Goal: Check status: Check status

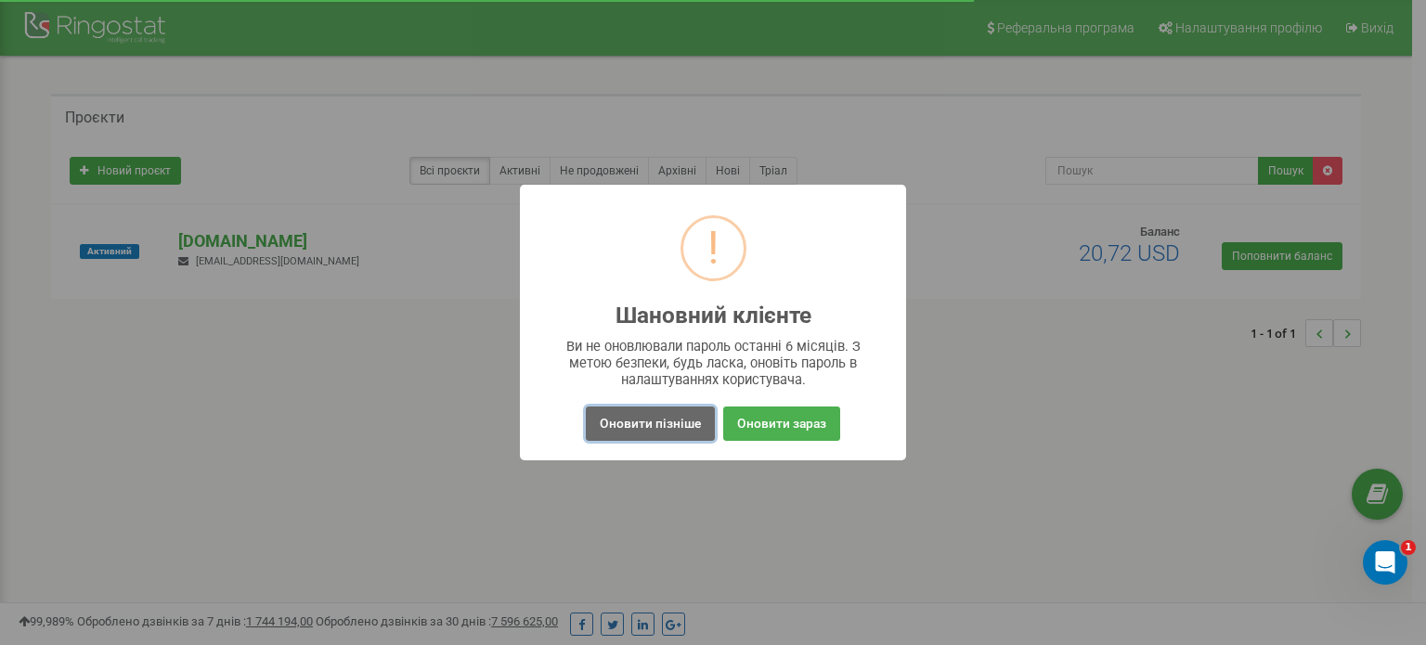
click at [654, 424] on button "Оновити пізніше" at bounding box center [650, 424] width 129 height 34
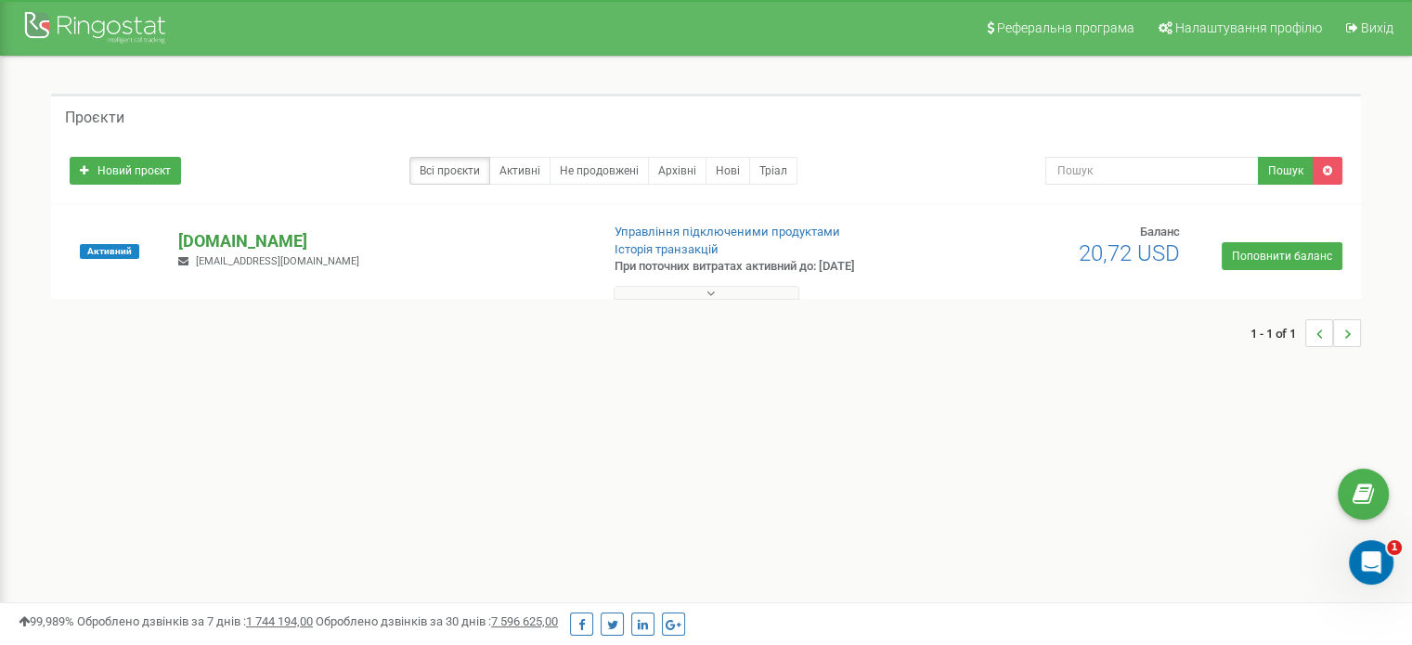
click at [278, 244] on p "[DOMAIN_NAME]" at bounding box center [381, 241] width 406 height 24
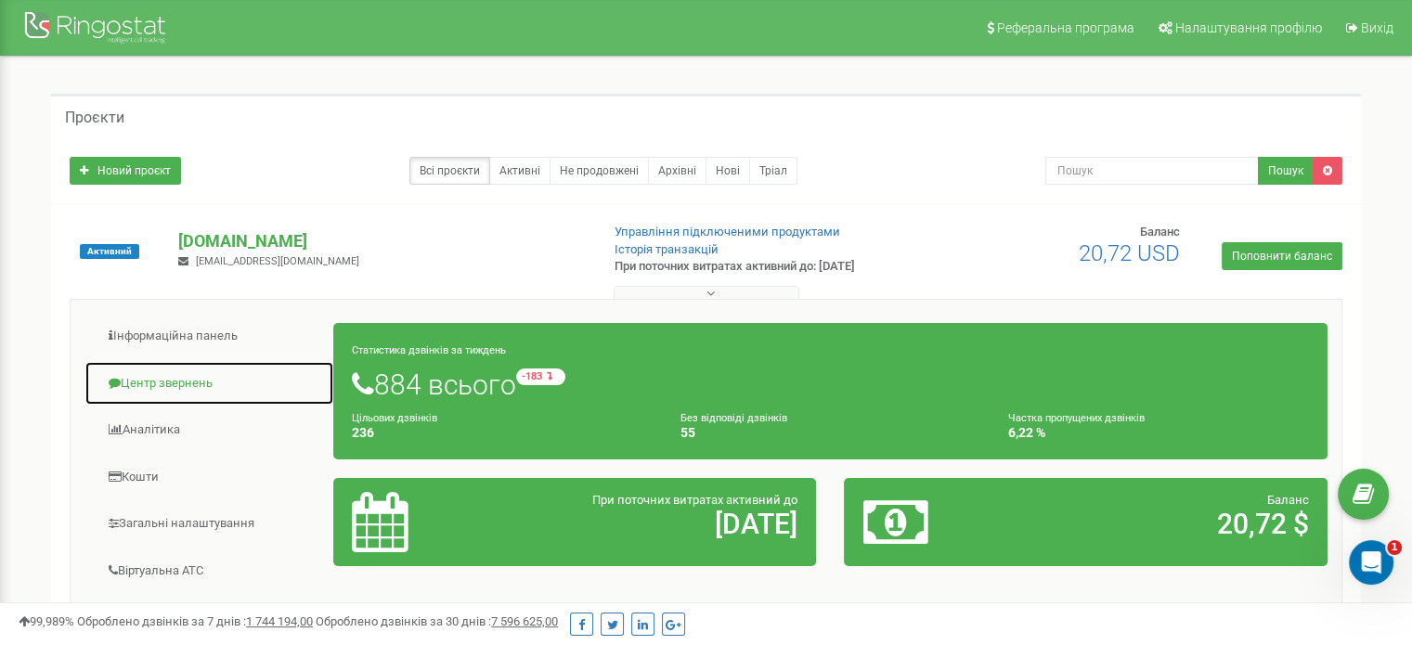
click at [157, 387] on link "Центр звернень" at bounding box center [209, 383] width 250 height 45
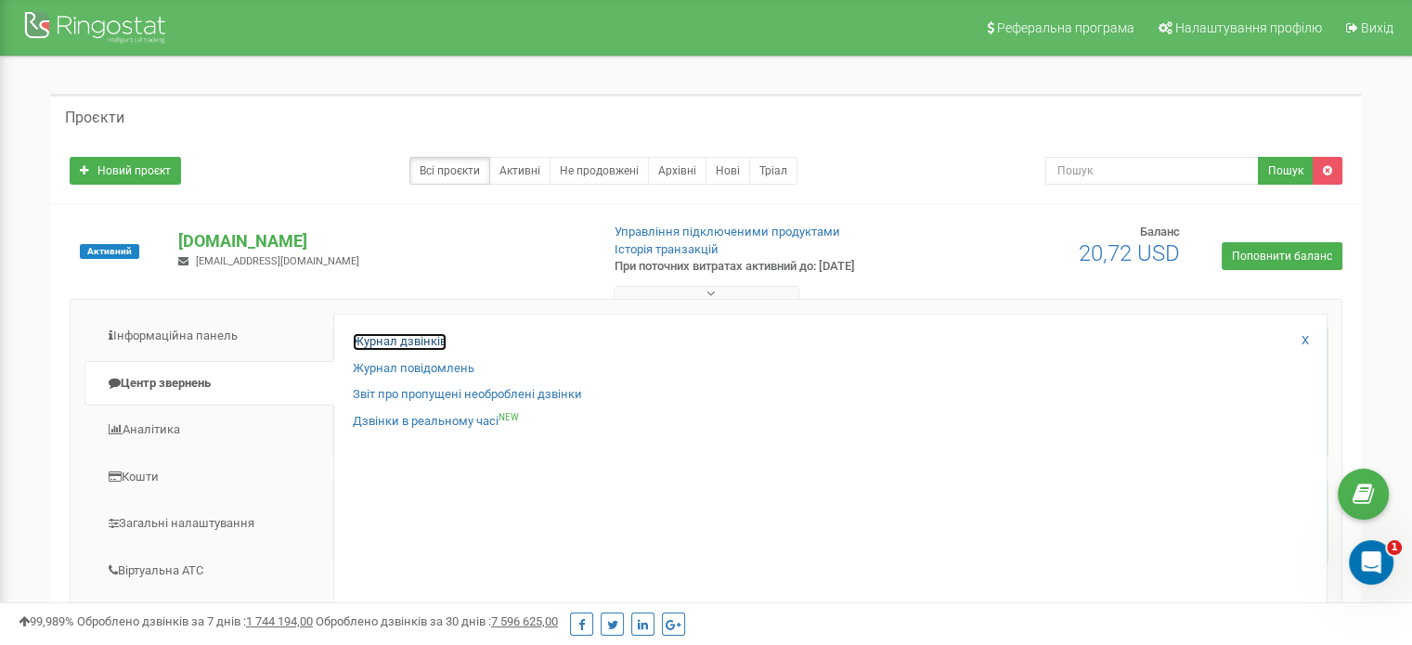
click at [404, 337] on link "Журнал дзвінків" at bounding box center [400, 342] width 94 height 18
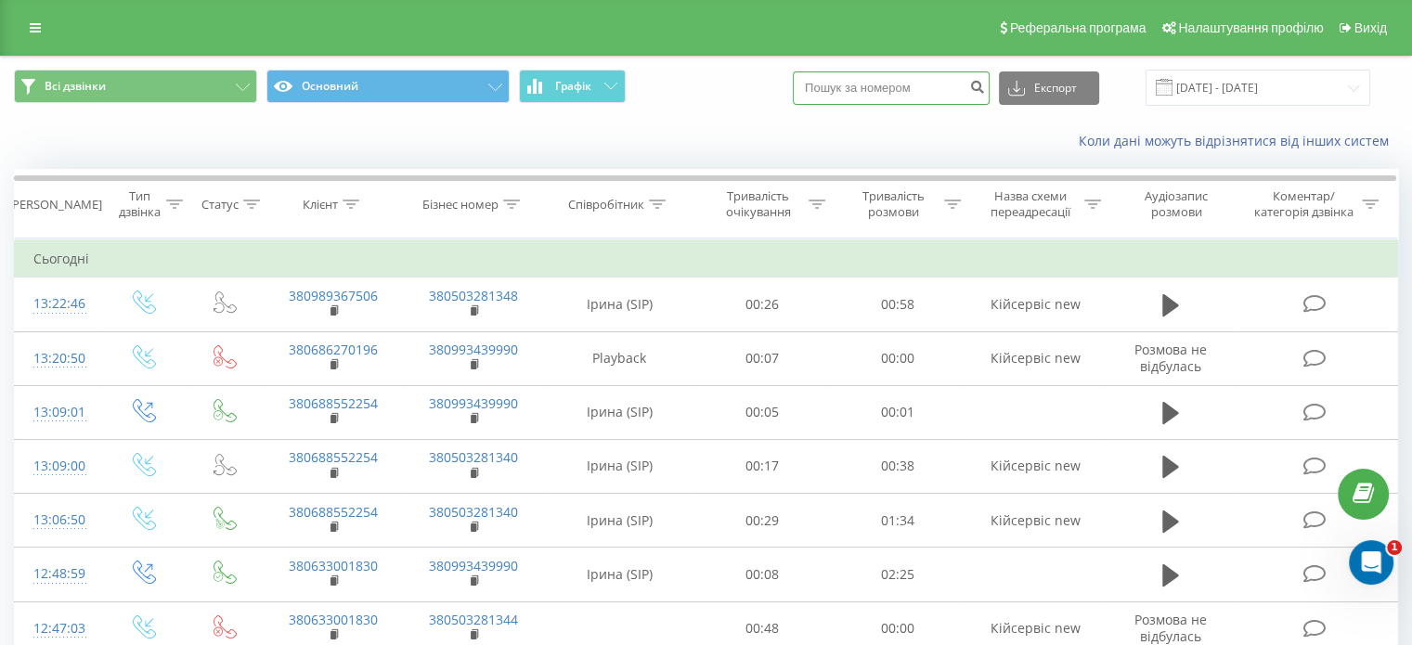
click at [900, 88] on input at bounding box center [891, 87] width 197 height 33
paste input "444917078"
click at [828, 87] on input "444917078" at bounding box center [891, 87] width 197 height 33
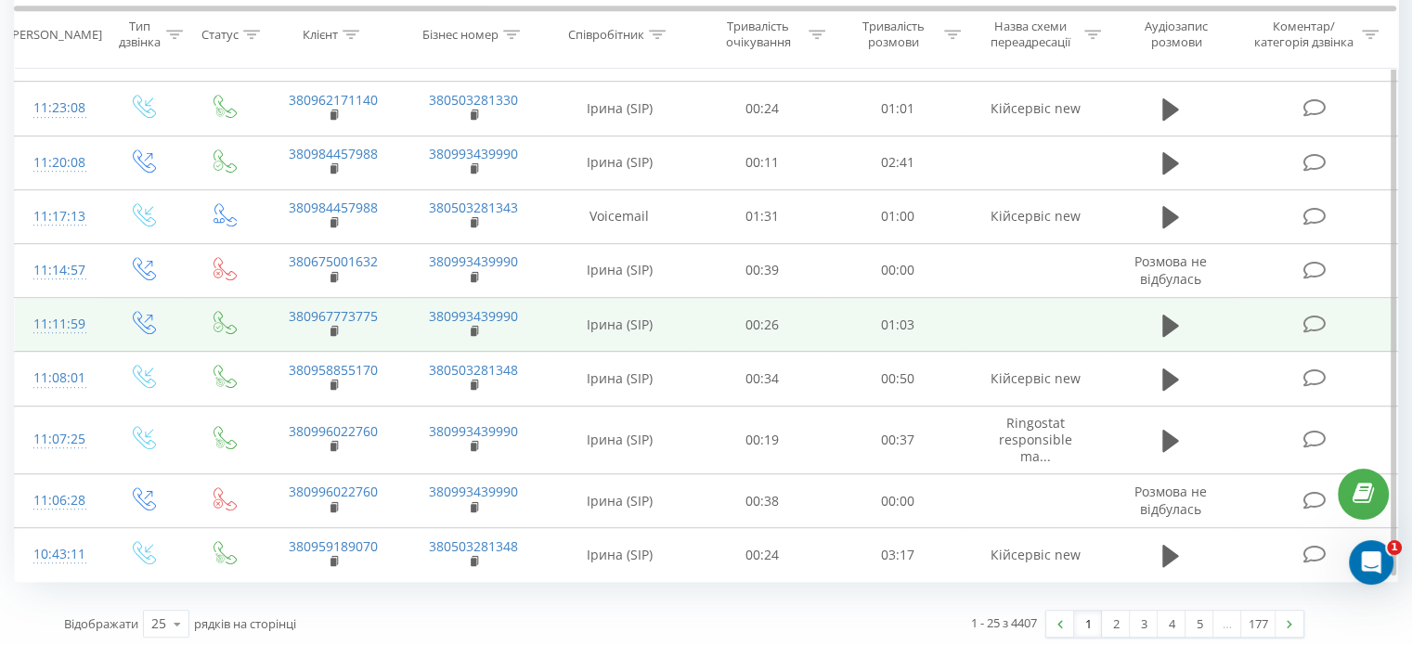
scroll to position [1061, 0]
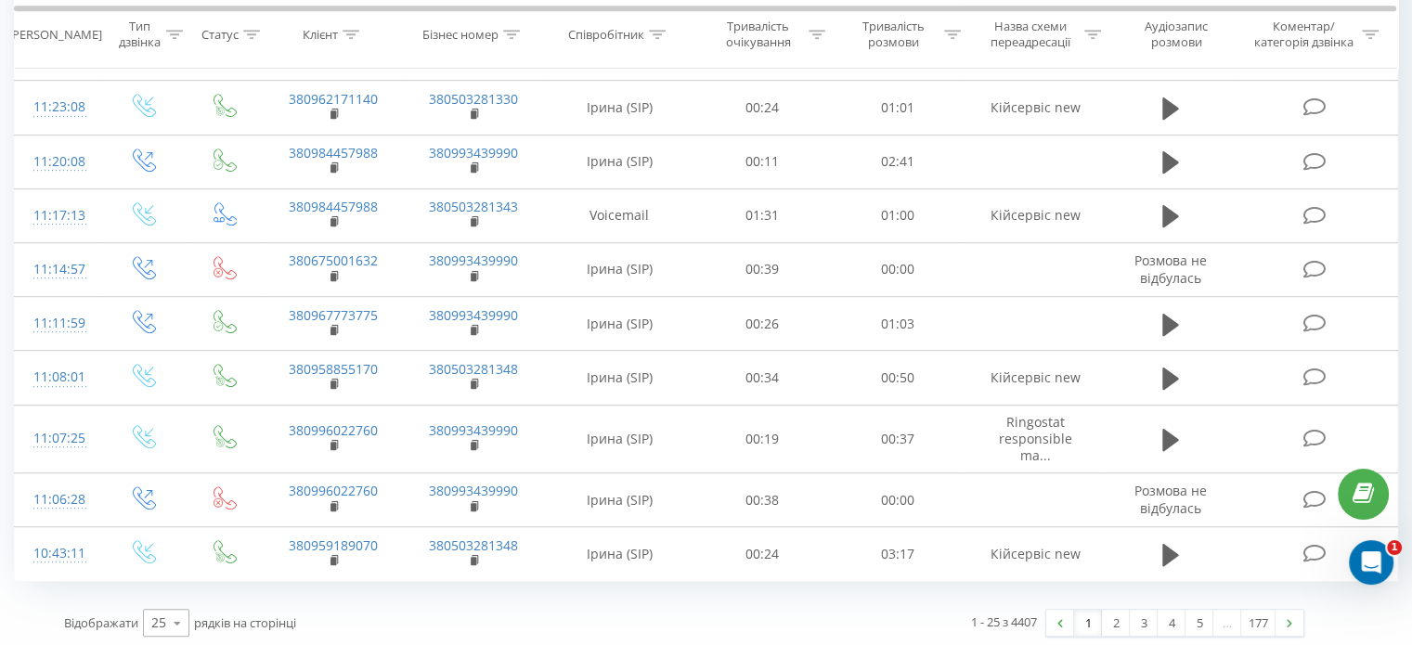
type input "444917078"
click at [164, 618] on icon at bounding box center [177, 623] width 28 height 36
click at [163, 590] on span "100" at bounding box center [162, 597] width 22 height 18
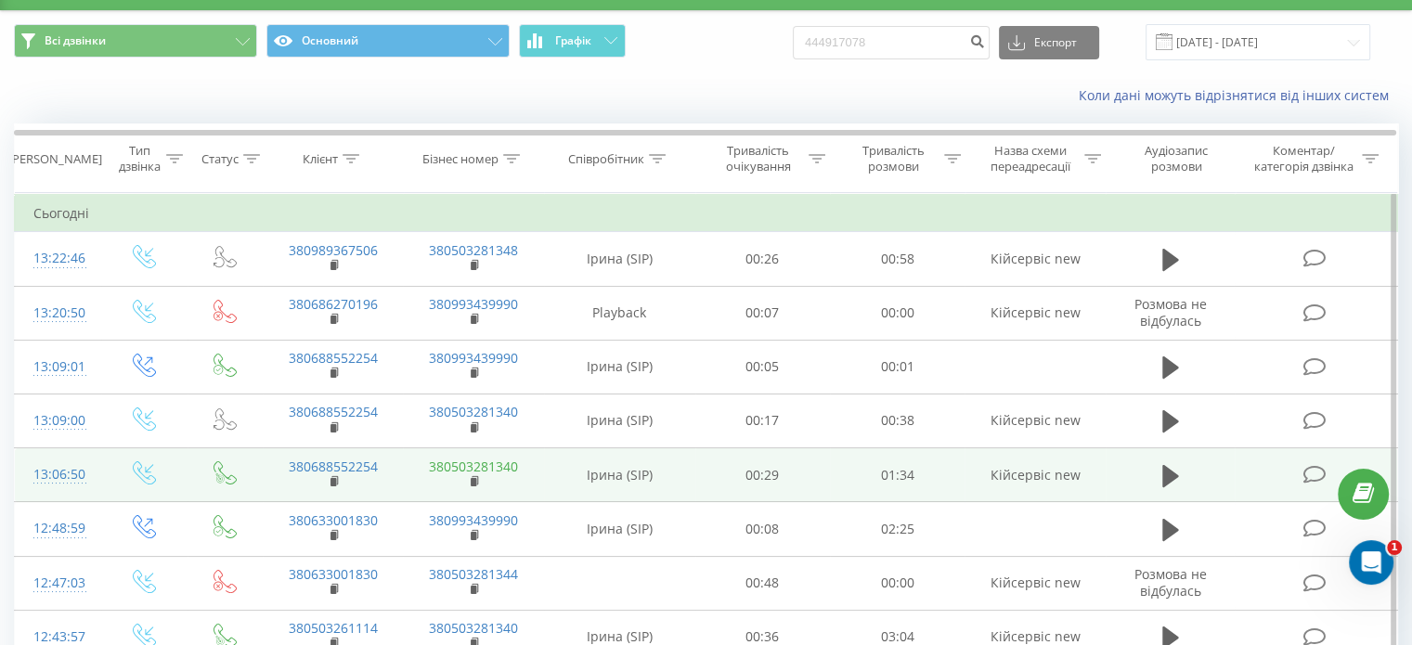
scroll to position [40, 0]
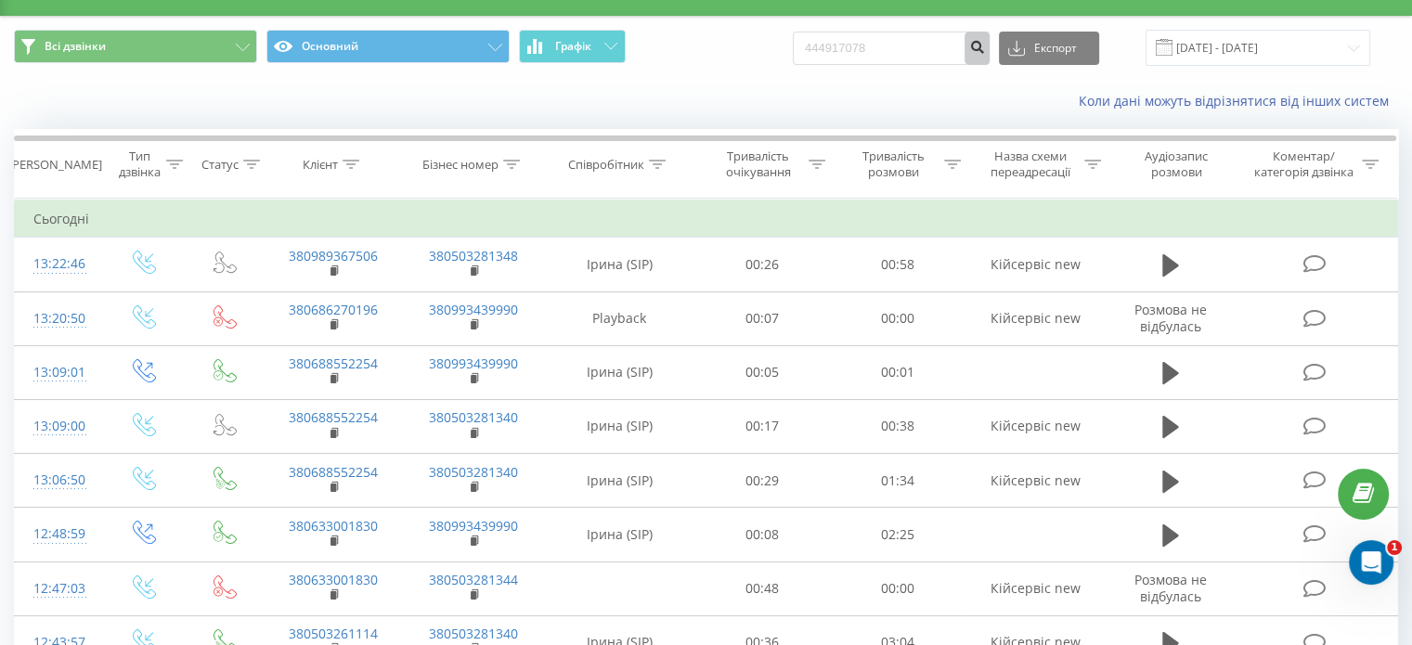
click at [985, 45] on icon "submit" at bounding box center [977, 44] width 16 height 11
